Goal: Information Seeking & Learning: Learn about a topic

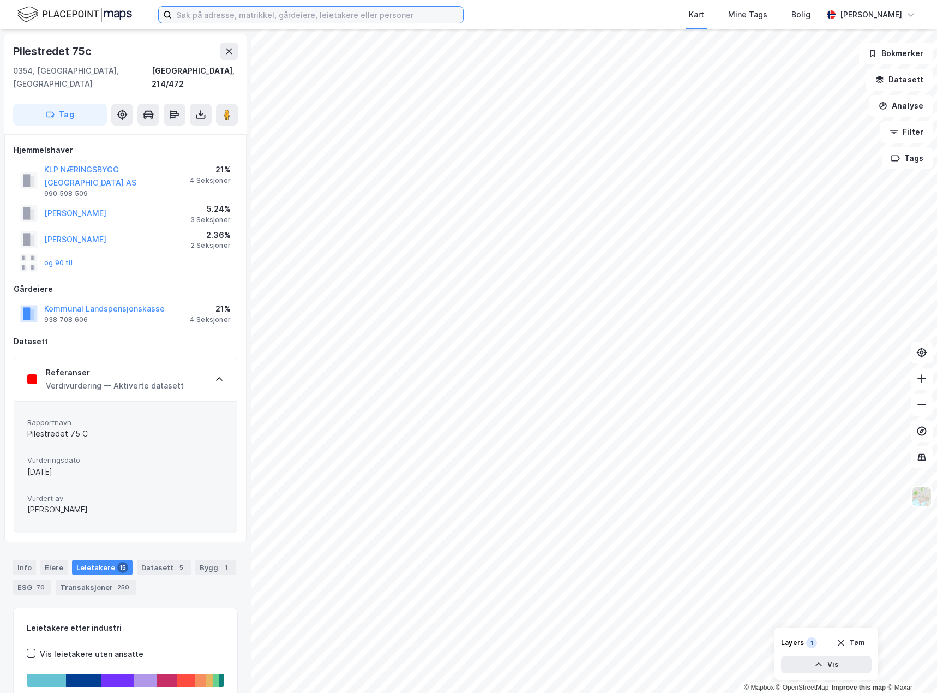
click at [243, 14] on input at bounding box center [317, 15] width 291 height 16
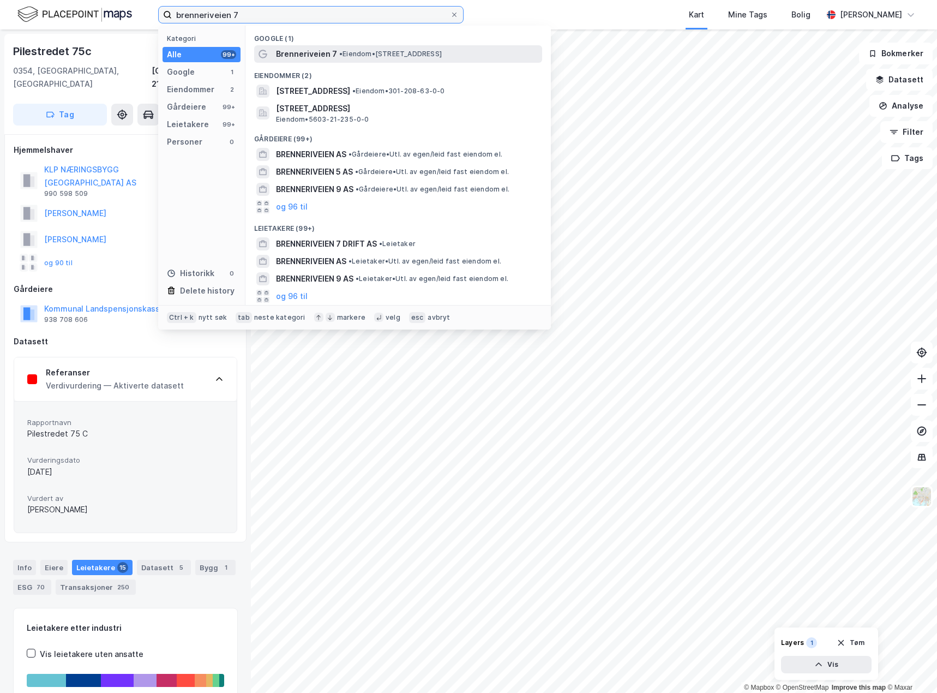
type input "brenneriveien 7"
click at [330, 58] on span "Brenneriveien 7" at bounding box center [306, 53] width 61 height 13
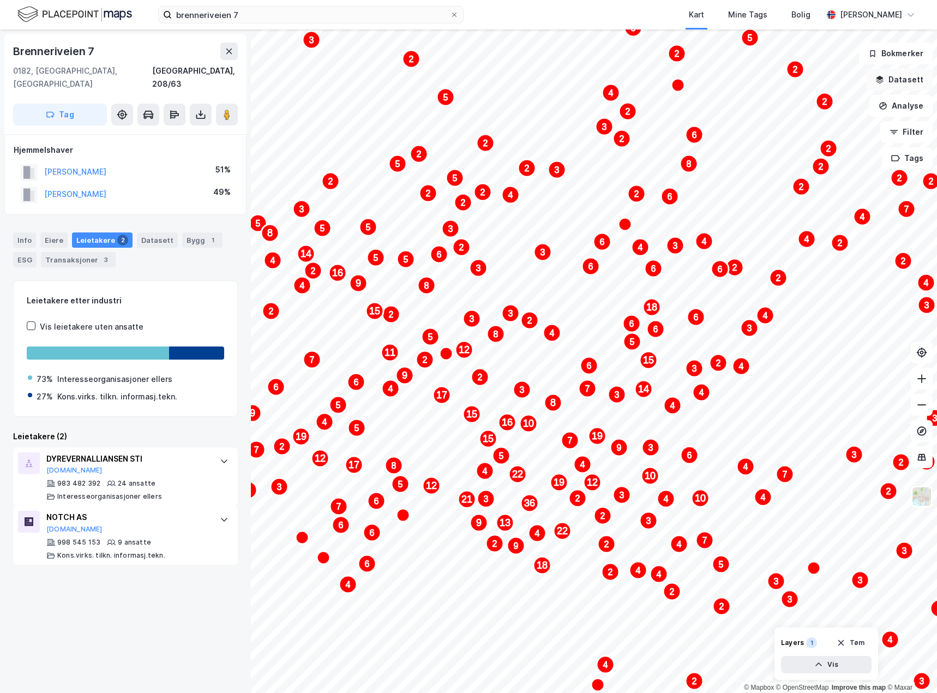
click at [899, 78] on button "Datasett" at bounding box center [899, 80] width 67 height 22
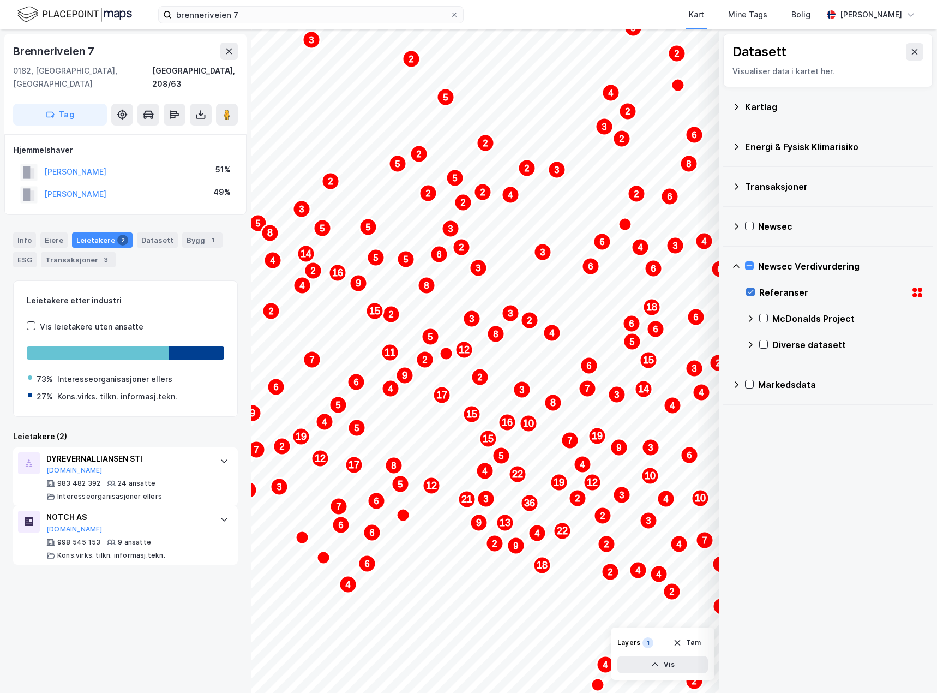
click at [751, 289] on div "Referanser" at bounding box center [835, 292] width 178 height 26
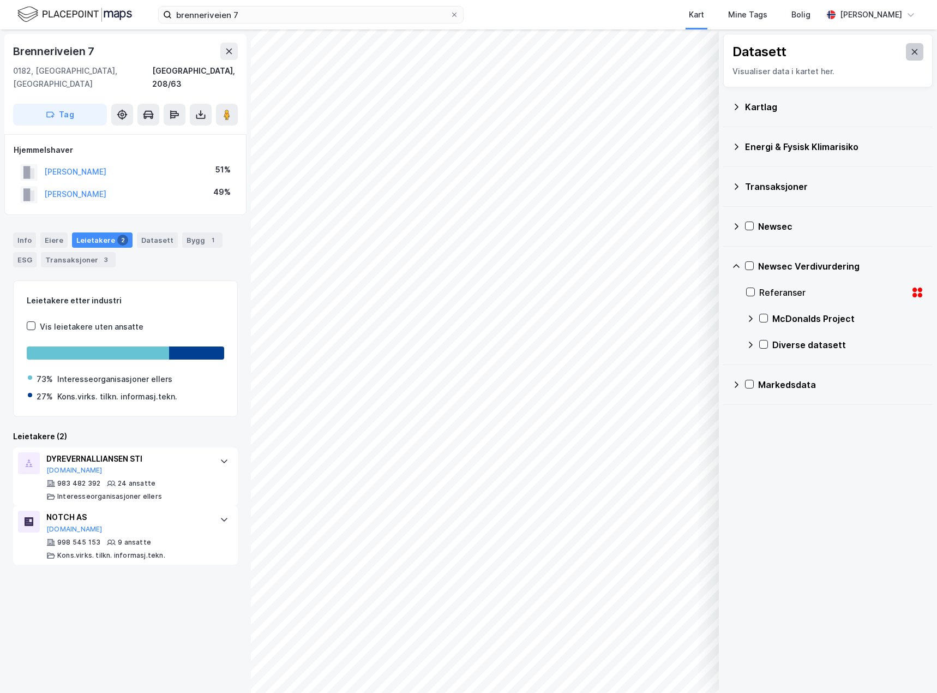
click at [911, 49] on icon at bounding box center [915, 51] width 9 height 9
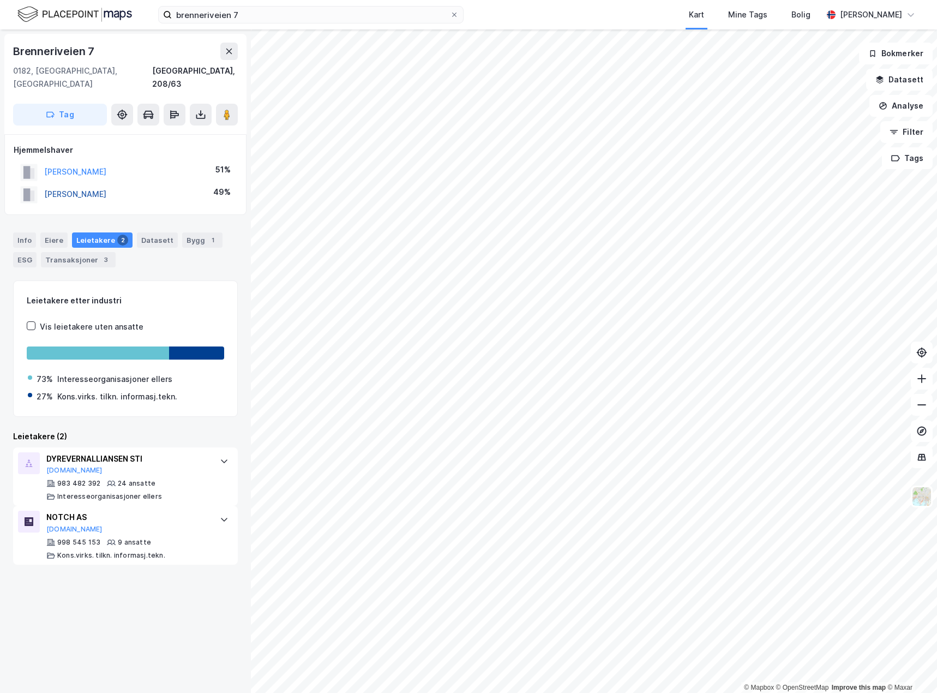
click at [0, 0] on button "[PERSON_NAME]" at bounding box center [0, 0] width 0 height 0
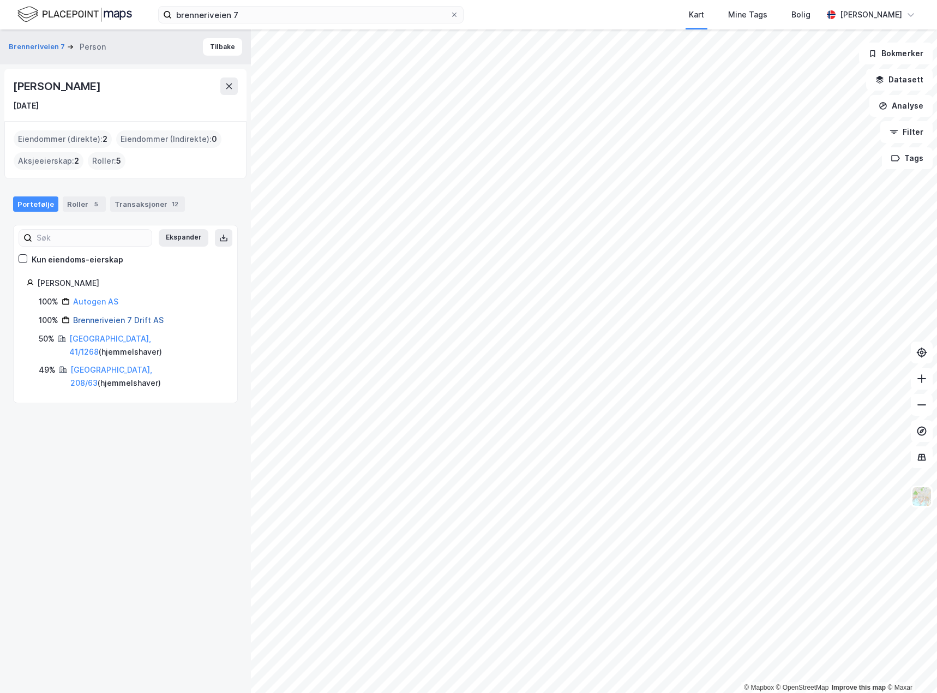
click at [99, 319] on link "Brenneriveien 7 Drift AS" at bounding box center [118, 319] width 91 height 9
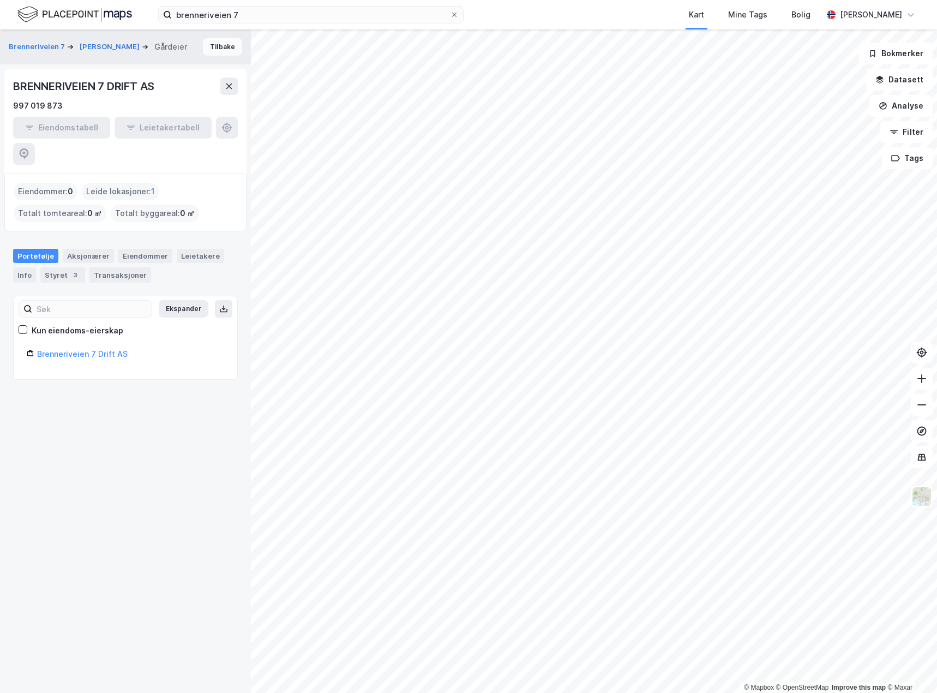
click at [216, 49] on button "Tilbake" at bounding box center [222, 46] width 39 height 17
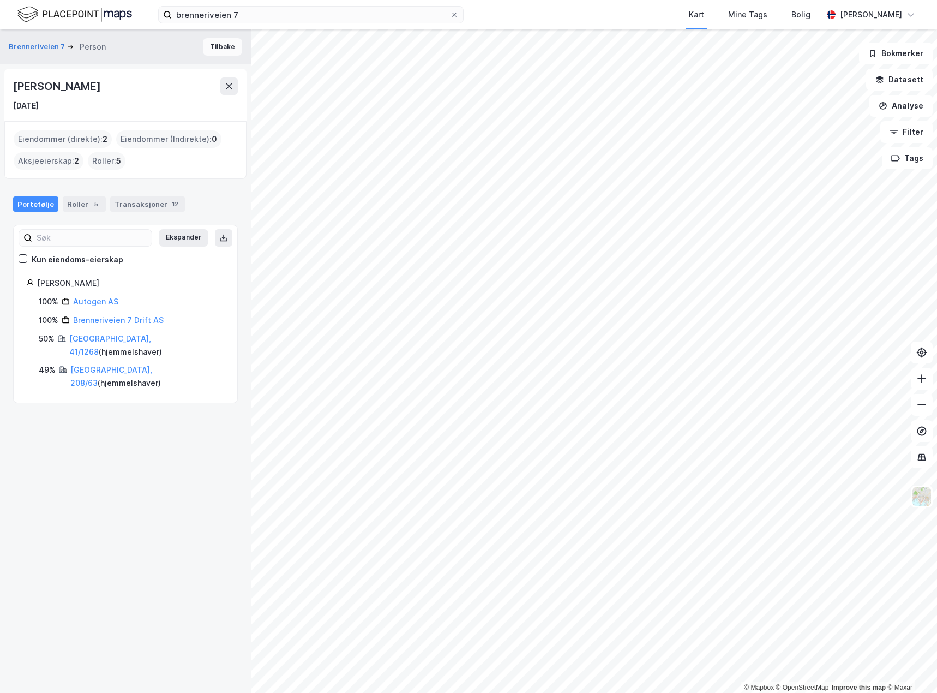
click at [220, 42] on button "Tilbake" at bounding box center [222, 46] width 39 height 17
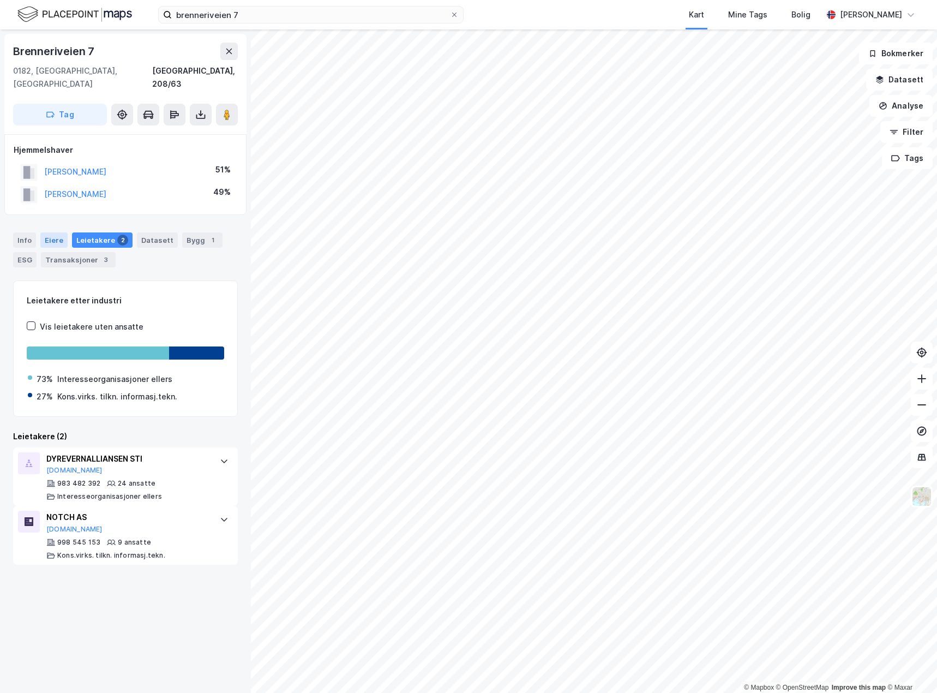
click at [53, 232] on div "Eiere" at bounding box center [53, 239] width 27 height 15
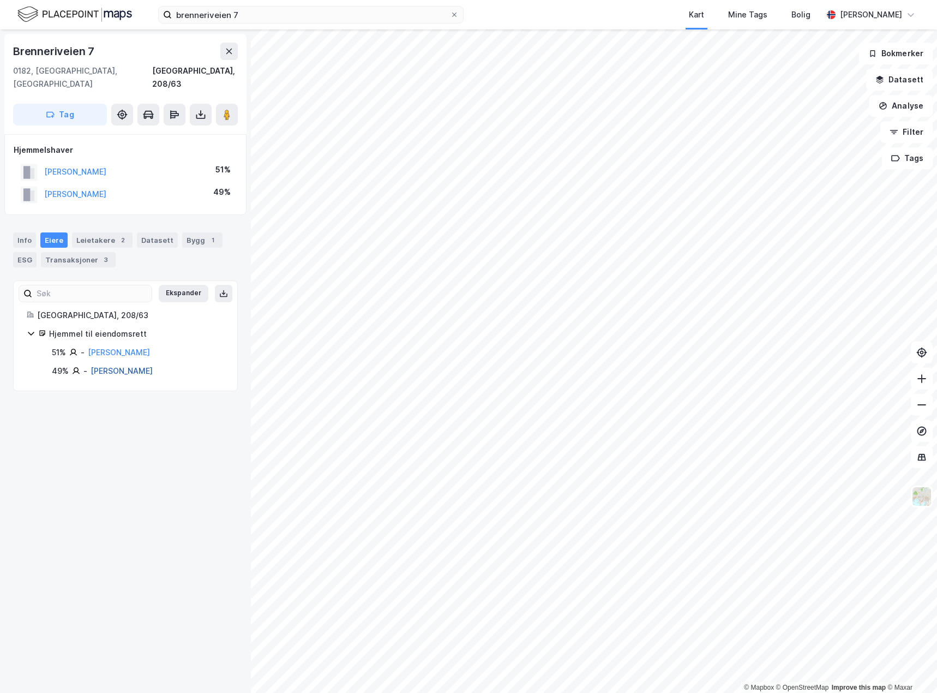
click at [119, 366] on link "[PERSON_NAME]" at bounding box center [122, 370] width 62 height 9
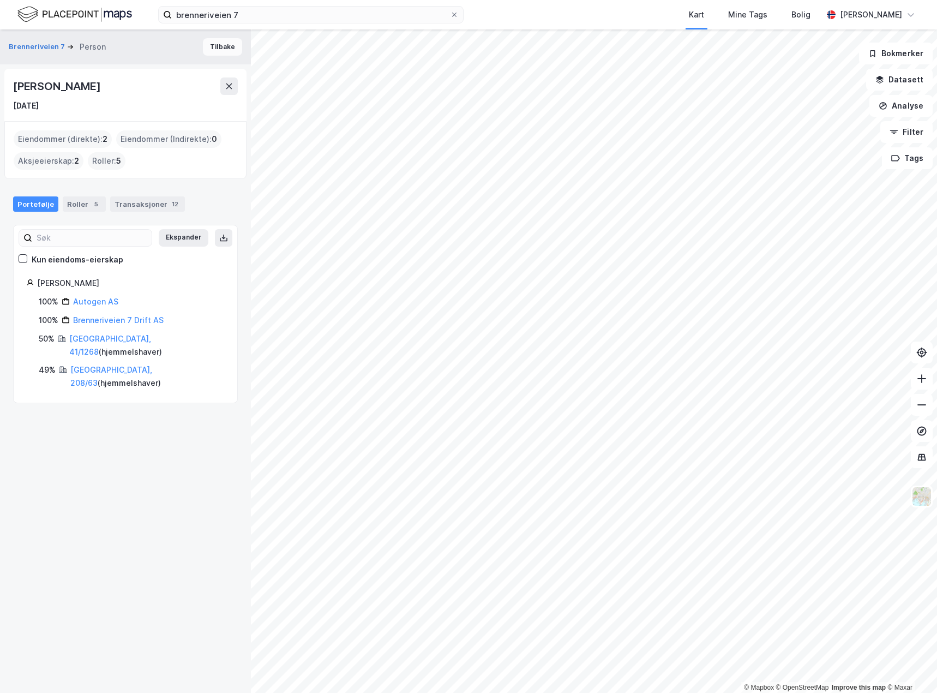
click at [207, 47] on button "Tilbake" at bounding box center [222, 46] width 39 height 17
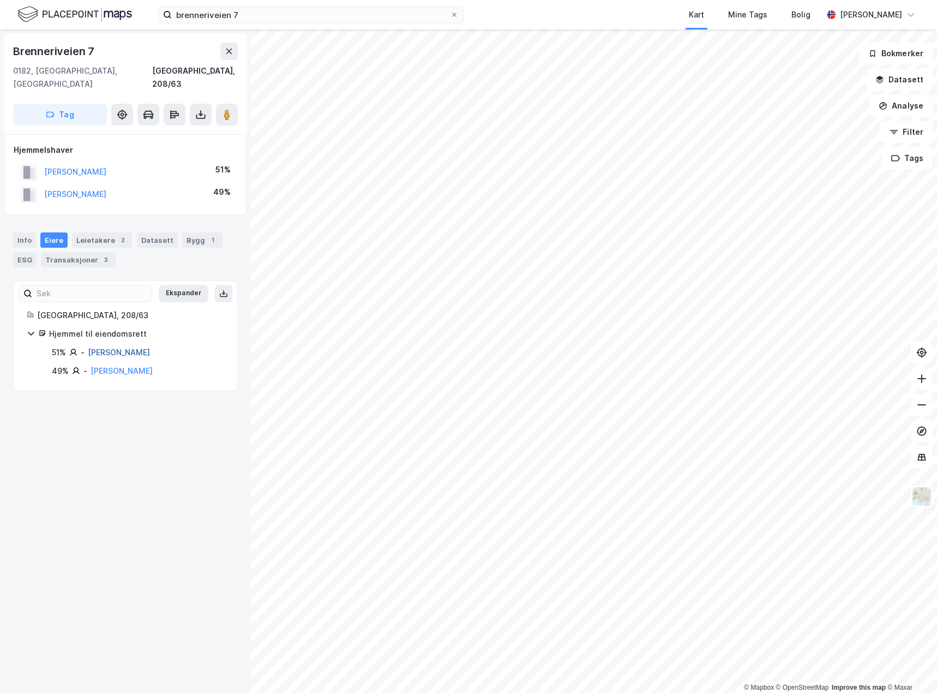
click at [112, 348] on link "[PERSON_NAME]" at bounding box center [119, 352] width 62 height 9
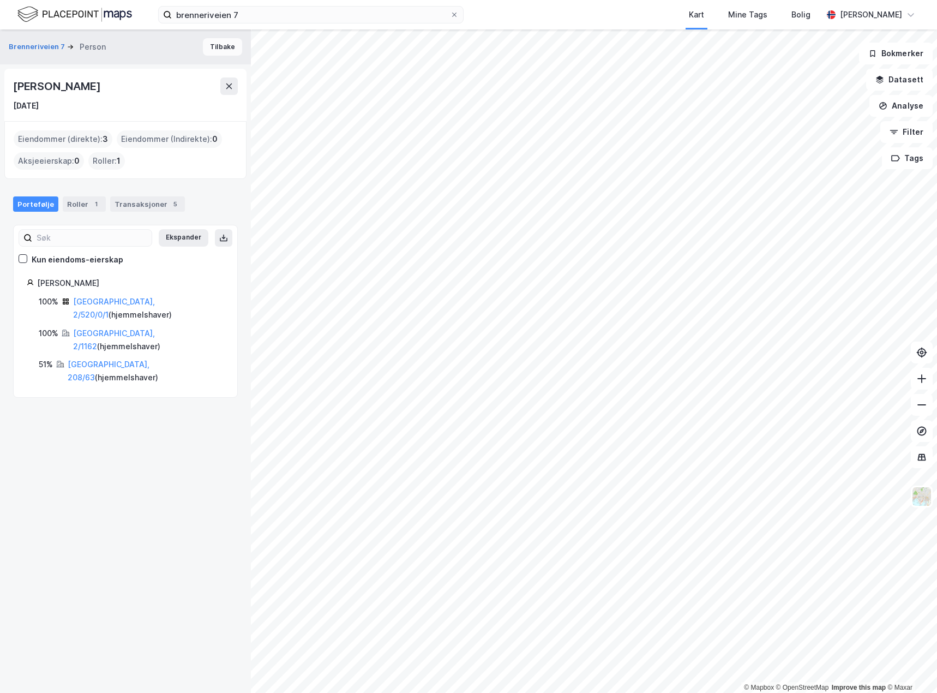
click at [223, 45] on button "Tilbake" at bounding box center [222, 46] width 39 height 17
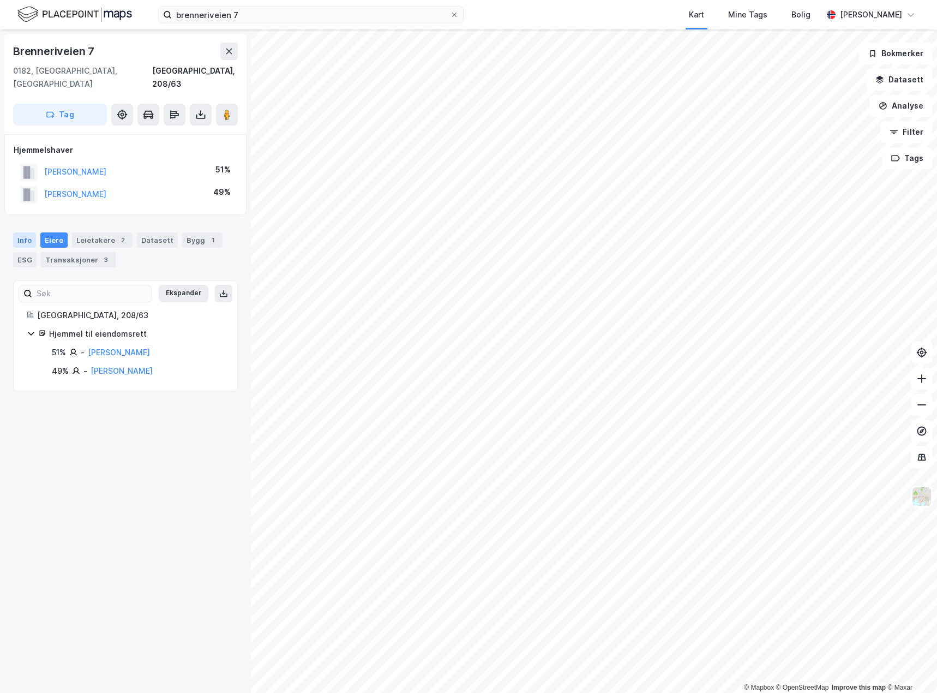
click at [15, 232] on div "Info" at bounding box center [24, 239] width 23 height 15
